Goal: Navigation & Orientation: Find specific page/section

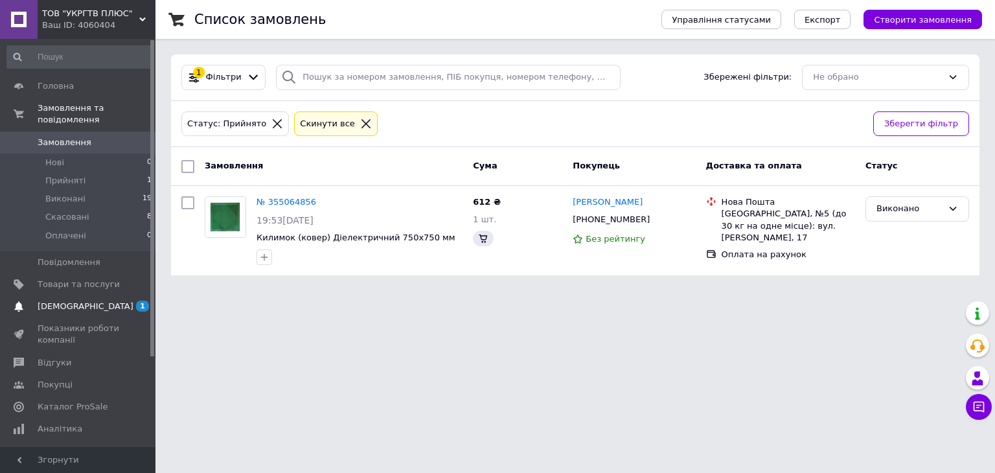
click at [80, 300] on span "[DEMOGRAPHIC_DATA]" at bounding box center [86, 306] width 96 height 12
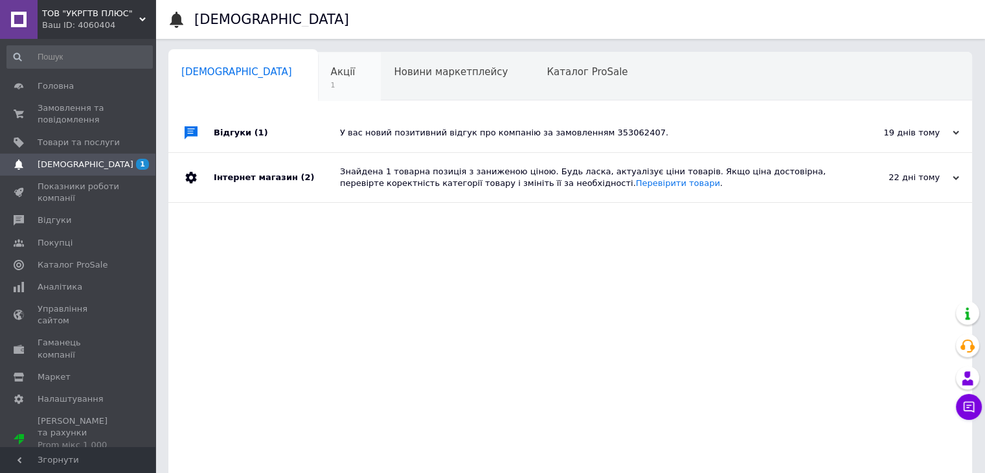
click at [331, 71] on span "Акції" at bounding box center [343, 72] width 25 height 12
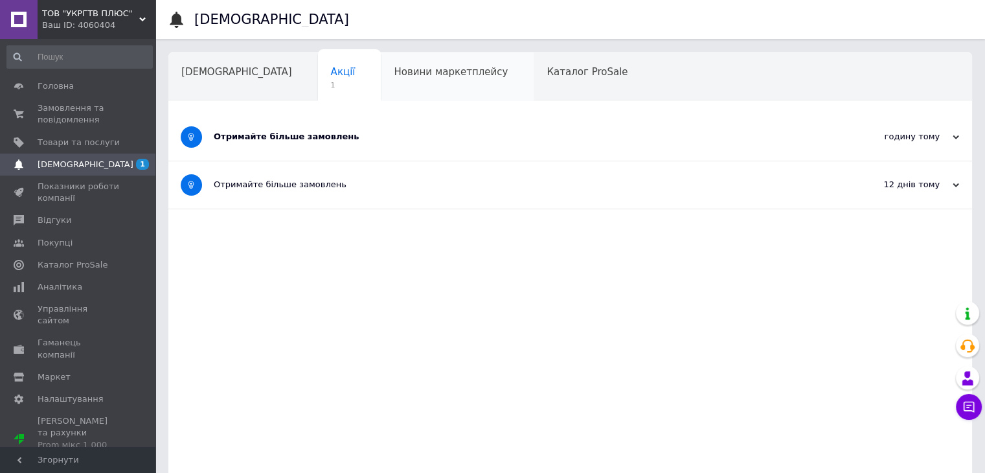
click at [394, 73] on span "Новини маркетплейсу" at bounding box center [451, 72] width 114 height 12
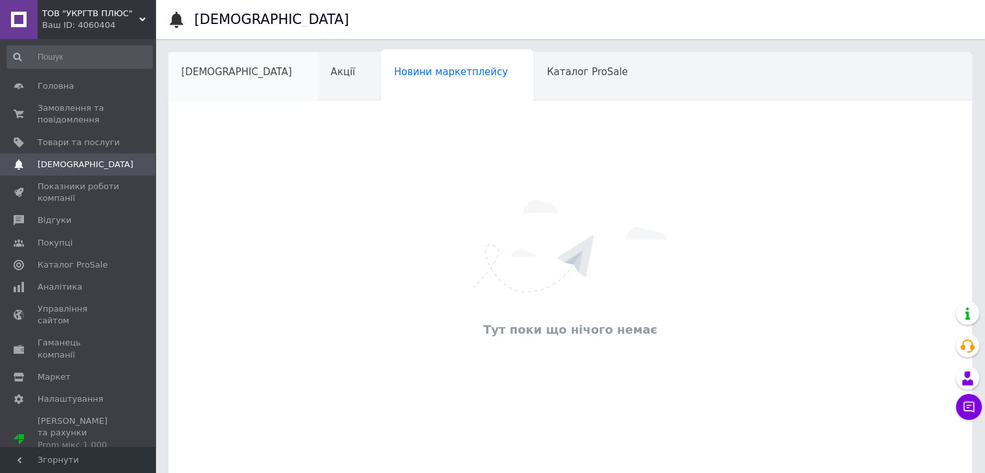
click at [223, 73] on span "[DEMOGRAPHIC_DATA]" at bounding box center [236, 72] width 111 height 12
